Goal: Task Accomplishment & Management: Manage account settings

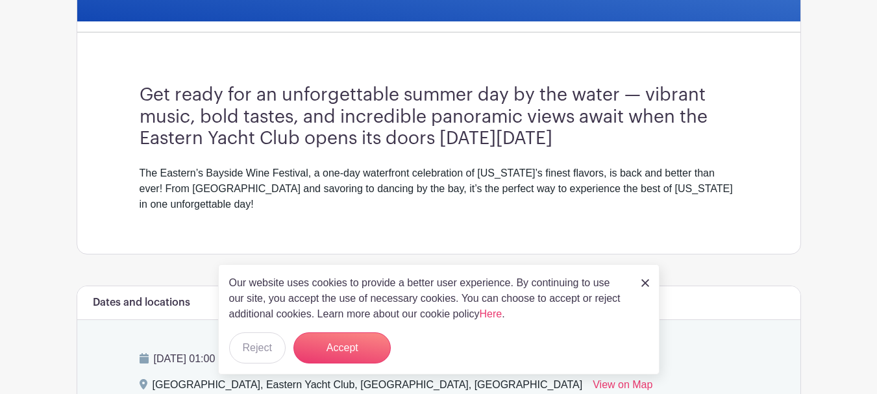
scroll to position [325, 0]
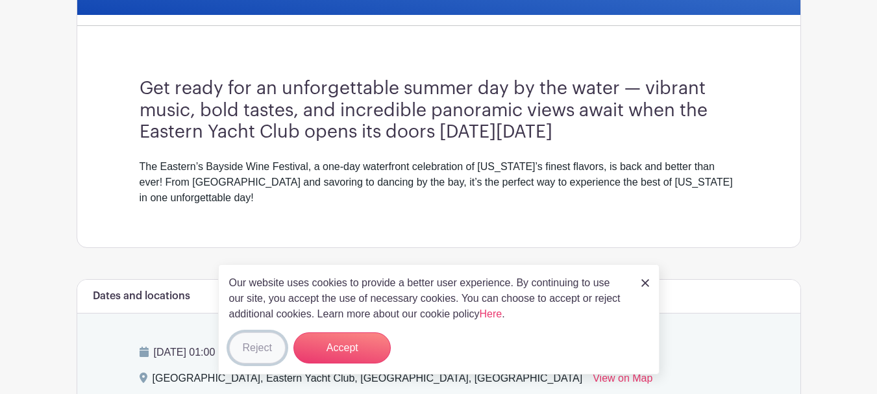
click at [245, 343] on button "Reject" at bounding box center [257, 347] width 56 height 31
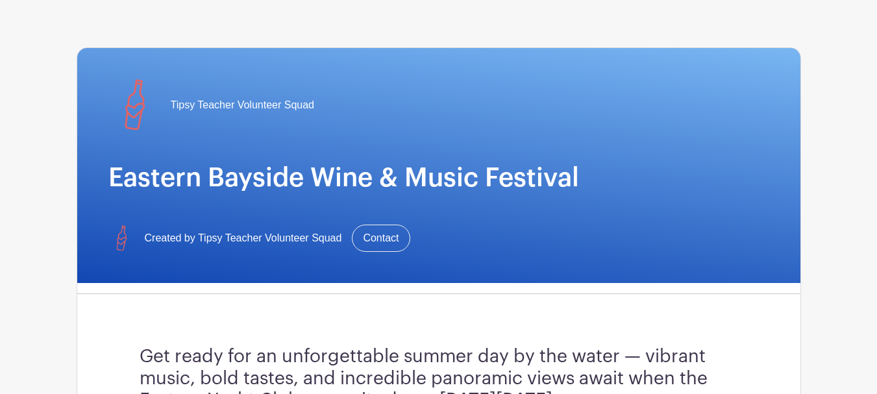
scroll to position [0, 0]
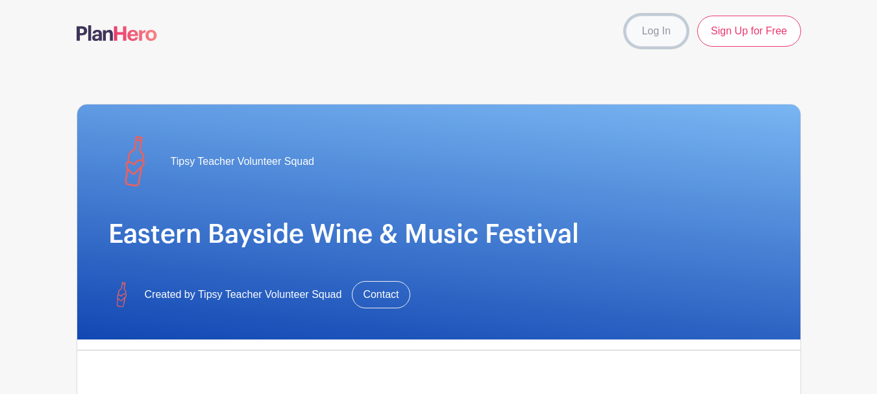
click at [665, 36] on link "Log In" at bounding box center [656, 31] width 61 height 31
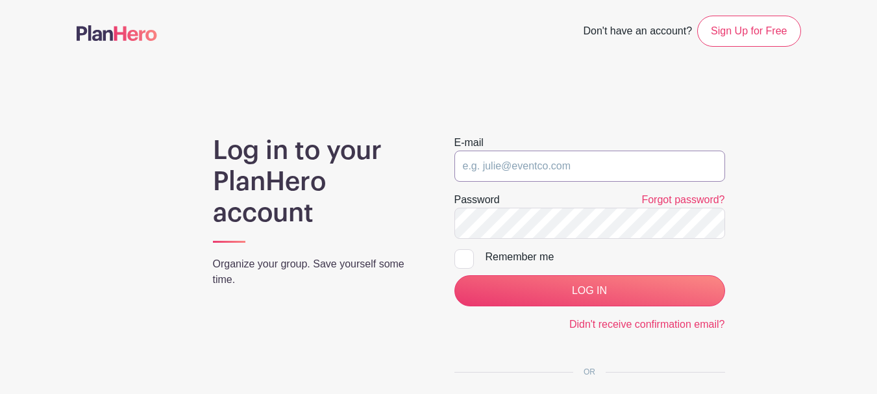
type input "[PERSON_NAME][EMAIL_ADDRESS][DOMAIN_NAME]"
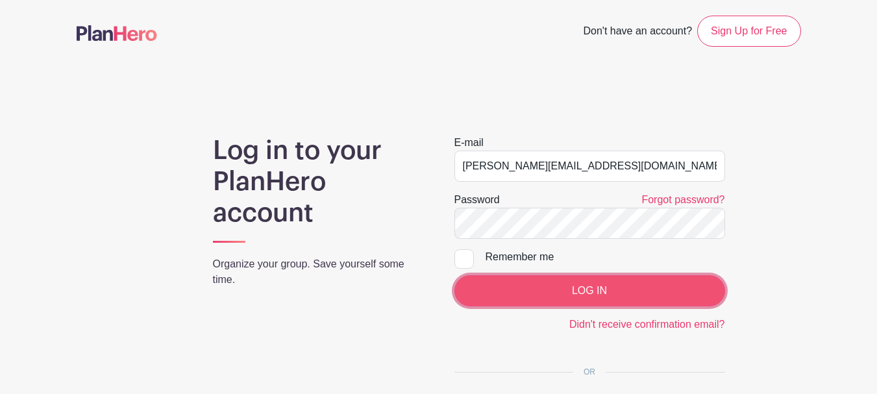
click at [548, 280] on input "LOG IN" at bounding box center [590, 290] width 271 height 31
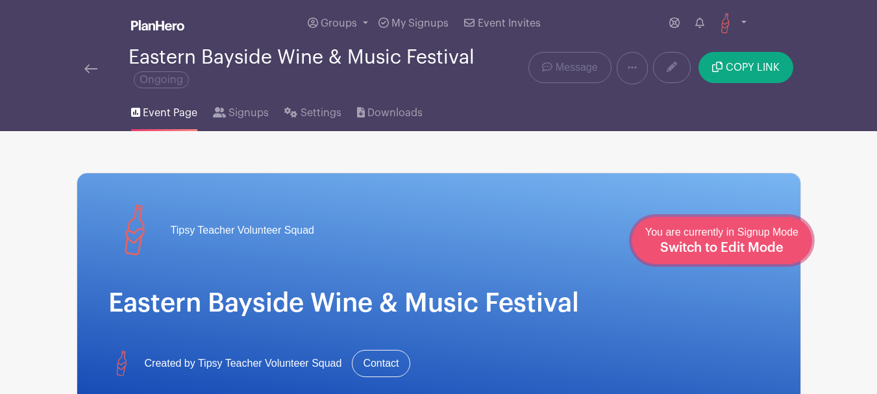
click at [747, 249] on span "Switch to Edit Mode" at bounding box center [721, 248] width 123 height 13
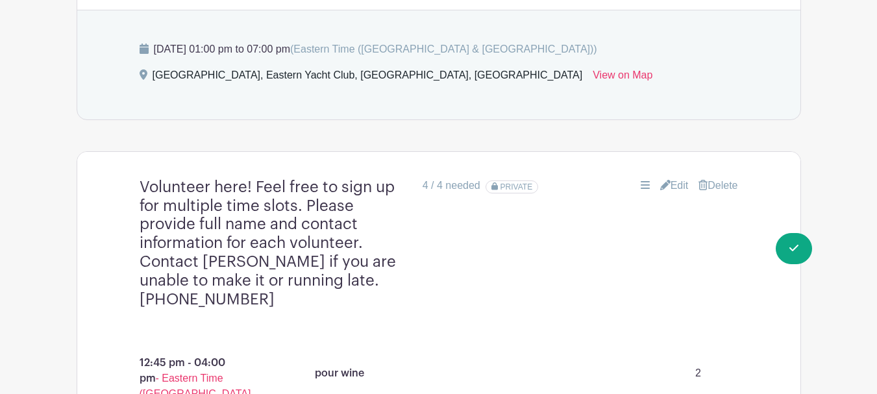
scroll to position [844, 0]
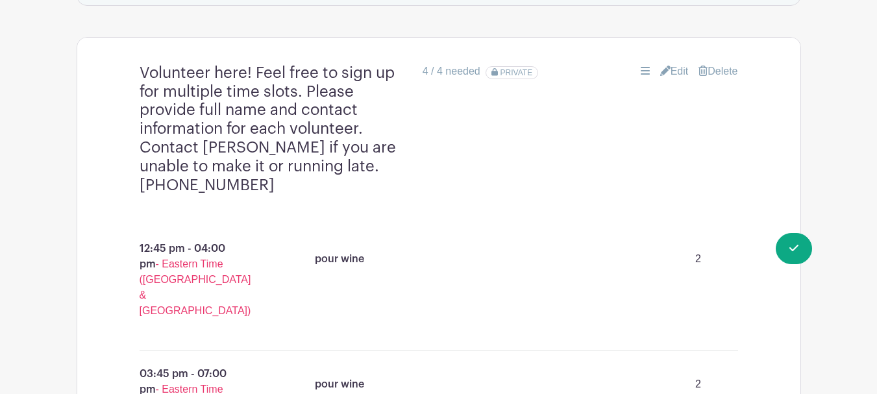
click at [670, 64] on link "Edit" at bounding box center [674, 72] width 29 height 16
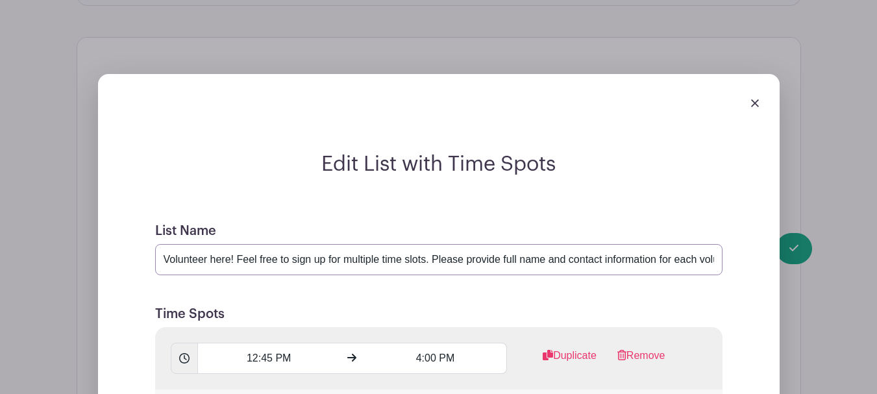
click at [597, 245] on input "Volunteer here! Feel free to sign up for multiple time slots. Please provide fu…" at bounding box center [439, 259] width 568 height 31
drag, startPoint x: 599, startPoint y: 242, endPoint x: 642, endPoint y: 251, distance: 43.2
click at [642, 251] on input "Volunteer here! Feel free to sign up for multiple time slots. Please provide fu…" at bounding box center [439, 259] width 568 height 31
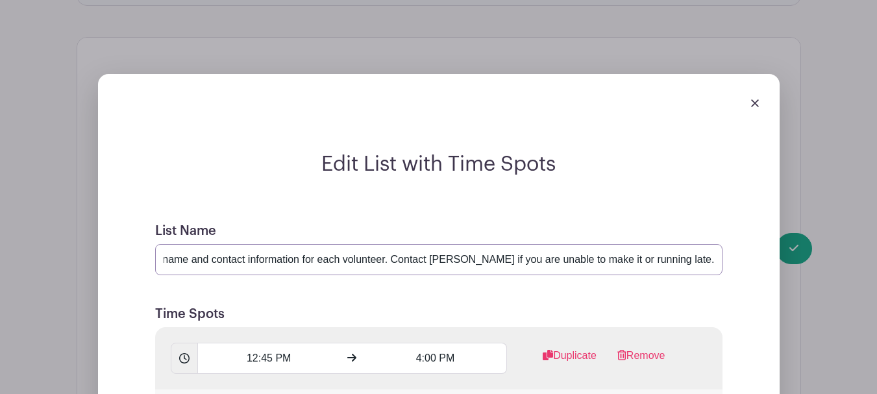
drag, startPoint x: 652, startPoint y: 244, endPoint x: 730, endPoint y: 247, distance: 78.6
paste input "703-300-3890"
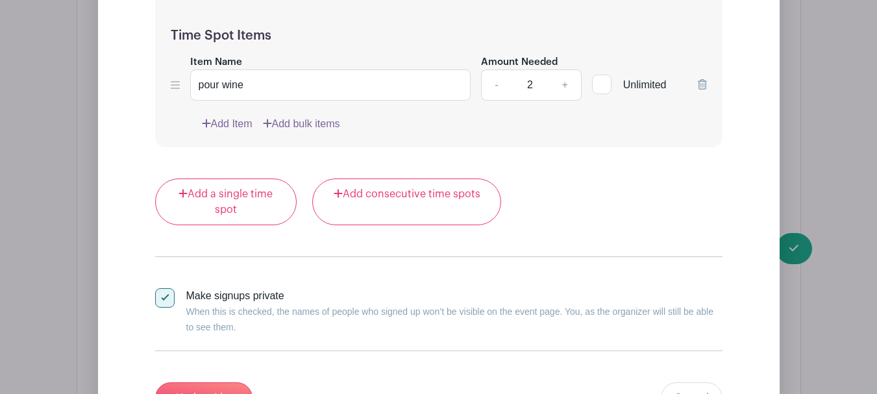
scroll to position [1493, 0]
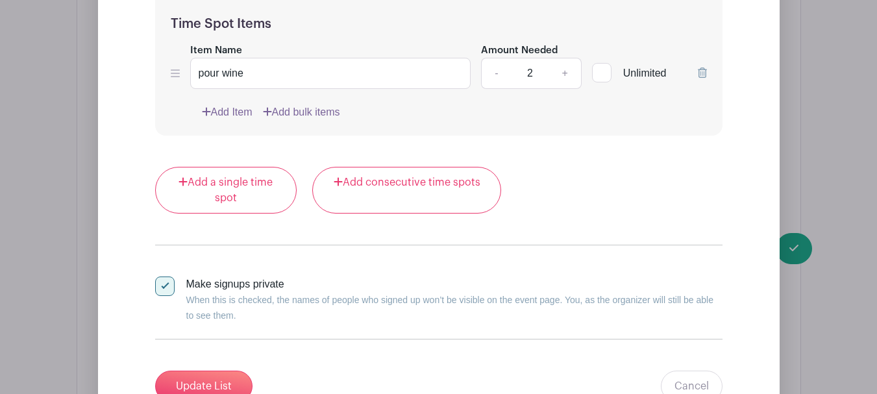
type input "Volunteer here! Feel free to sign up for multiple time slots. Please provide fu…"
click at [204, 371] on input "Update List" at bounding box center [203, 386] width 97 height 31
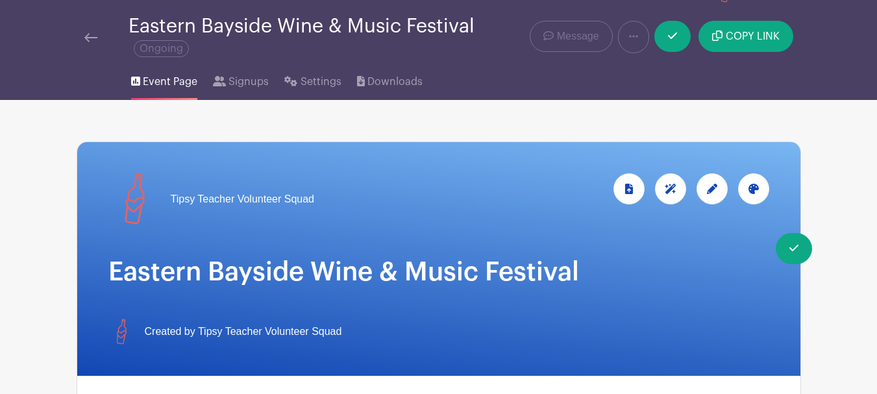
scroll to position [0, 0]
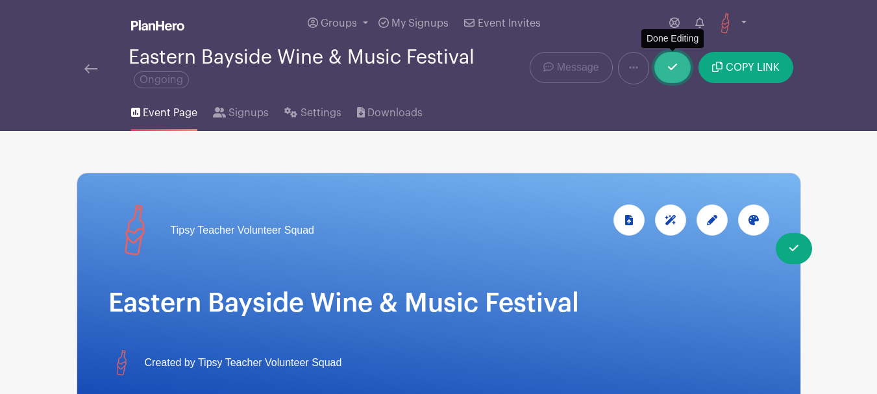
click at [673, 68] on icon at bounding box center [672, 67] width 9 height 6
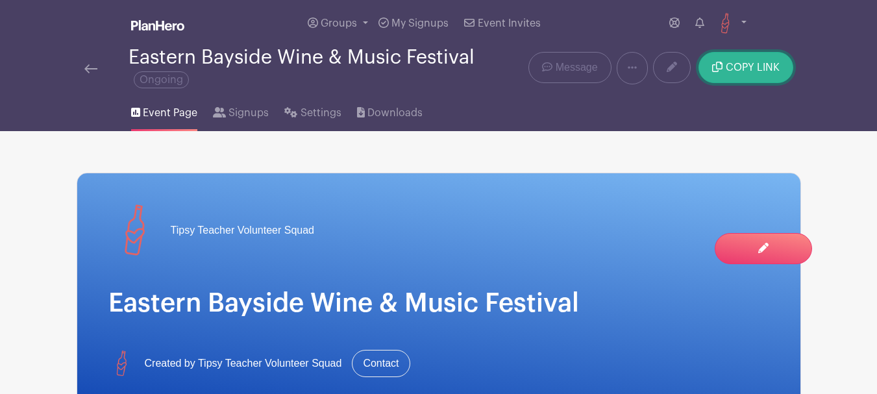
click at [716, 69] on icon "submit" at bounding box center [717, 67] width 10 height 10
